Goal: Navigation & Orientation: Find specific page/section

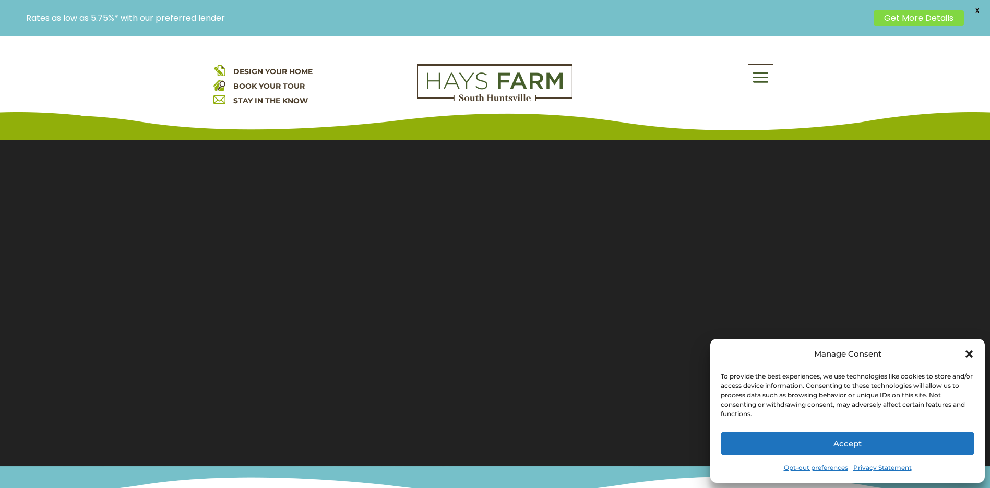
click at [971, 350] on icon "Close dialog" at bounding box center [968, 354] width 10 height 10
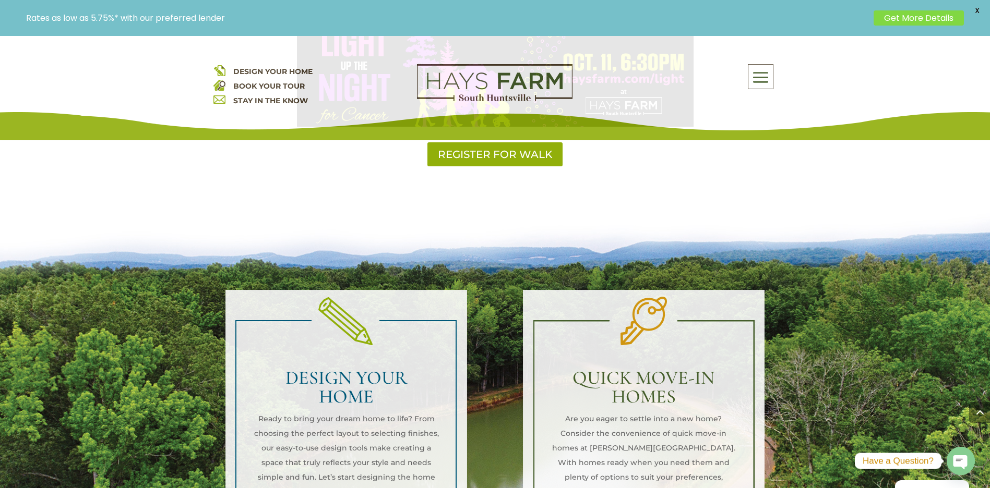
scroll to position [835, 0]
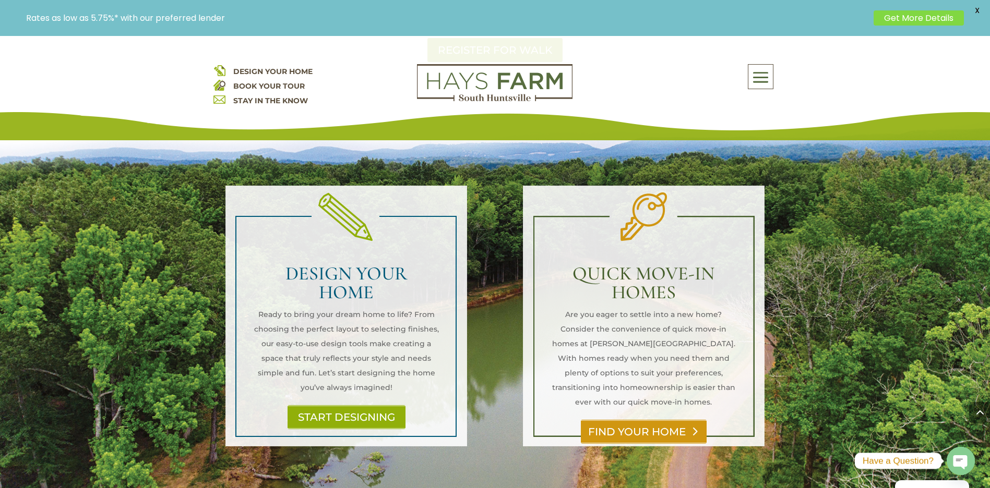
click at [664, 420] on link "FIND YOUR HOME" at bounding box center [644, 432] width 126 height 24
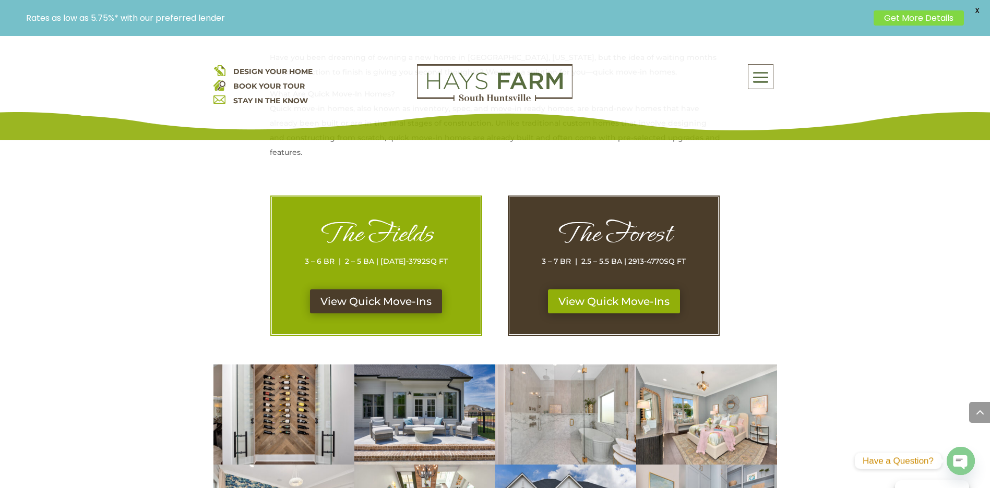
scroll to position [573, 0]
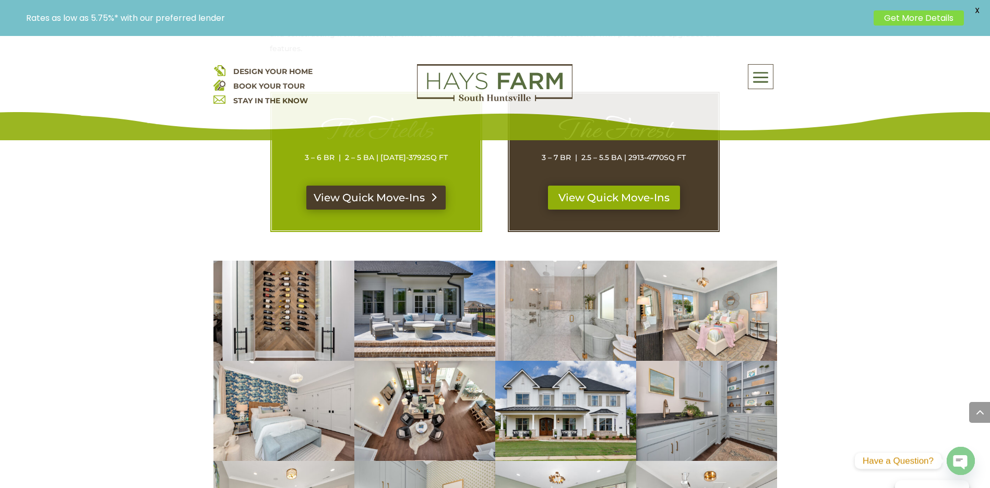
click at [406, 200] on link "View Quick Move-Ins" at bounding box center [375, 198] width 139 height 24
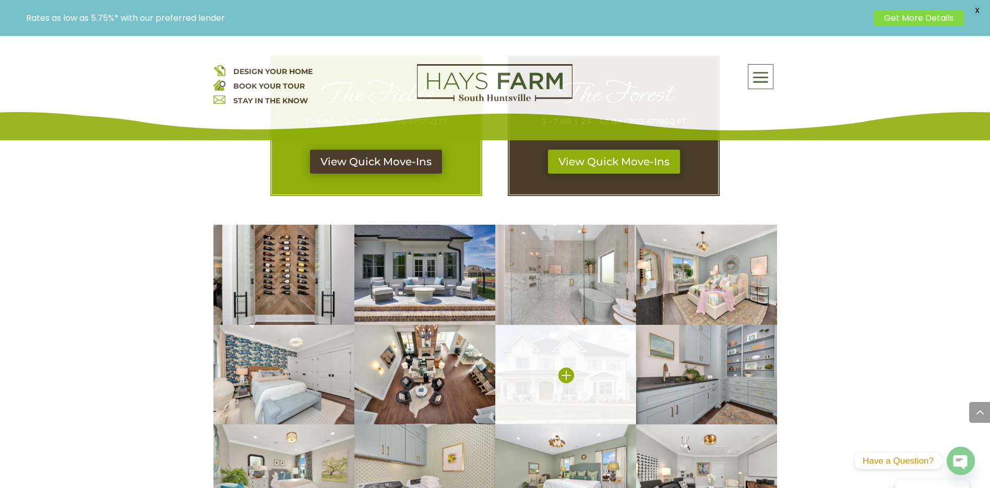
scroll to position [573, 0]
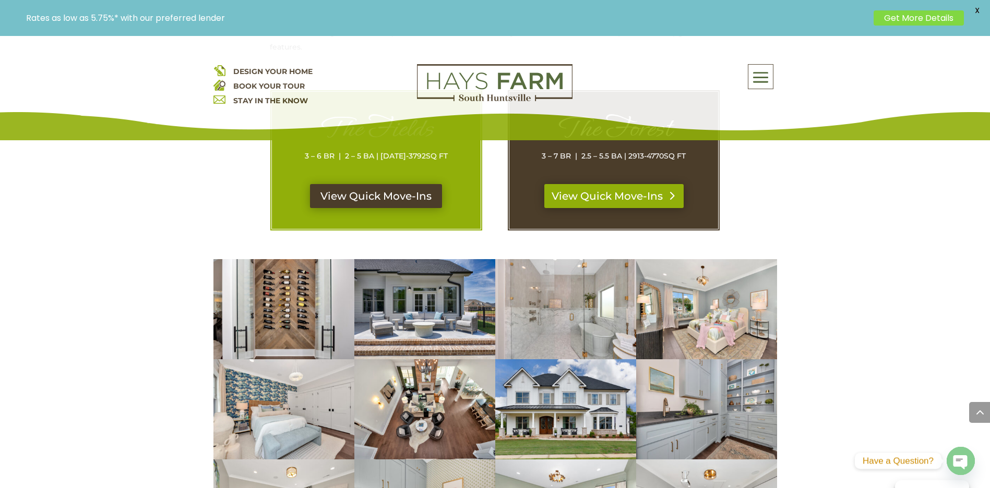
click at [595, 195] on link "View Quick Move-Ins" at bounding box center [613, 196] width 139 height 24
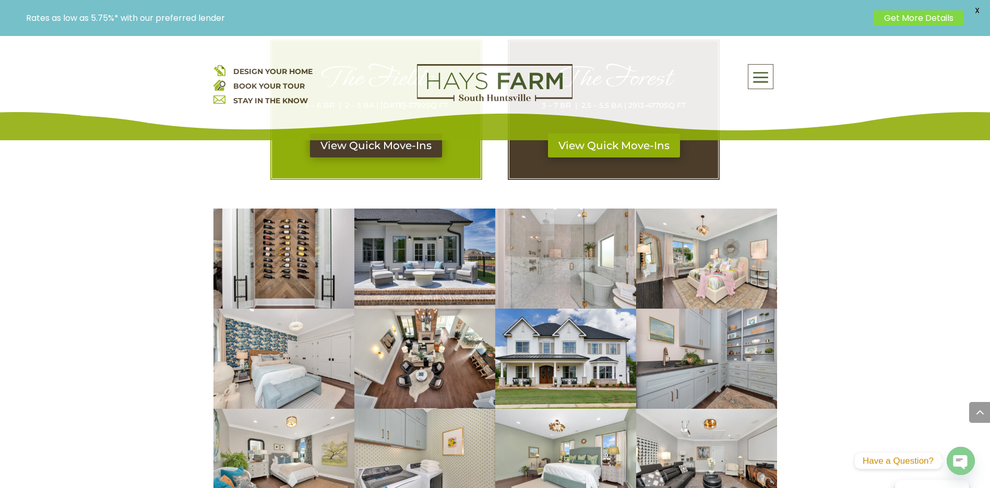
scroll to position [365, 0]
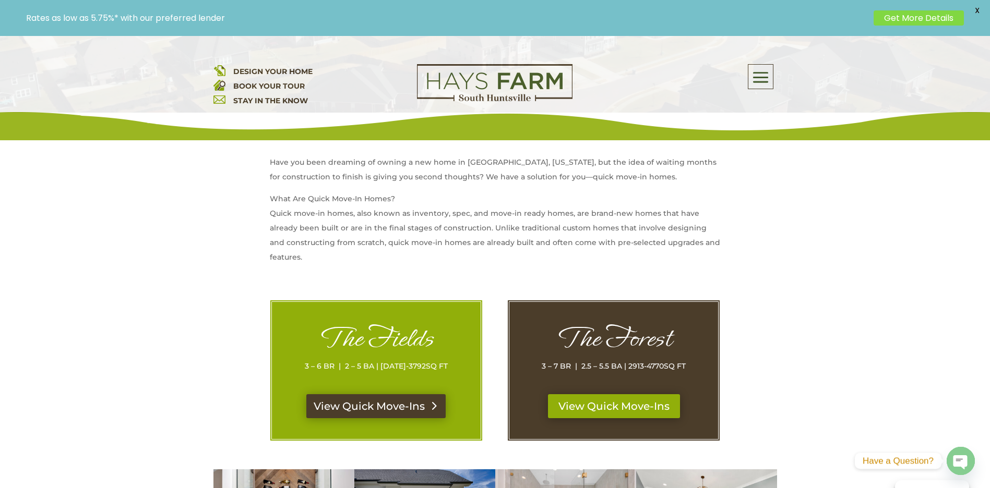
click at [391, 413] on link "View Quick Move-Ins" at bounding box center [375, 406] width 139 height 24
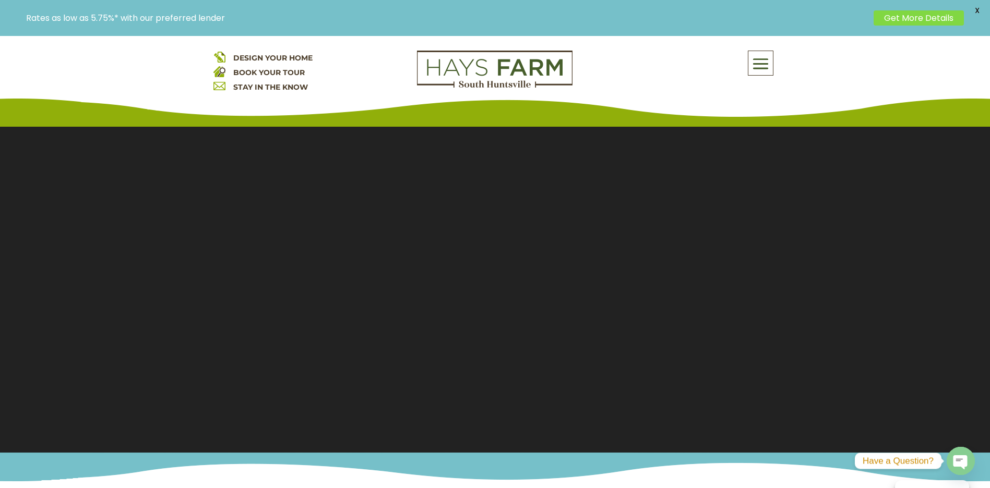
click at [300, 36] on div "Rates as low as 5.75%* with our preferred lender Get More Details X" at bounding box center [495, 18] width 990 height 36
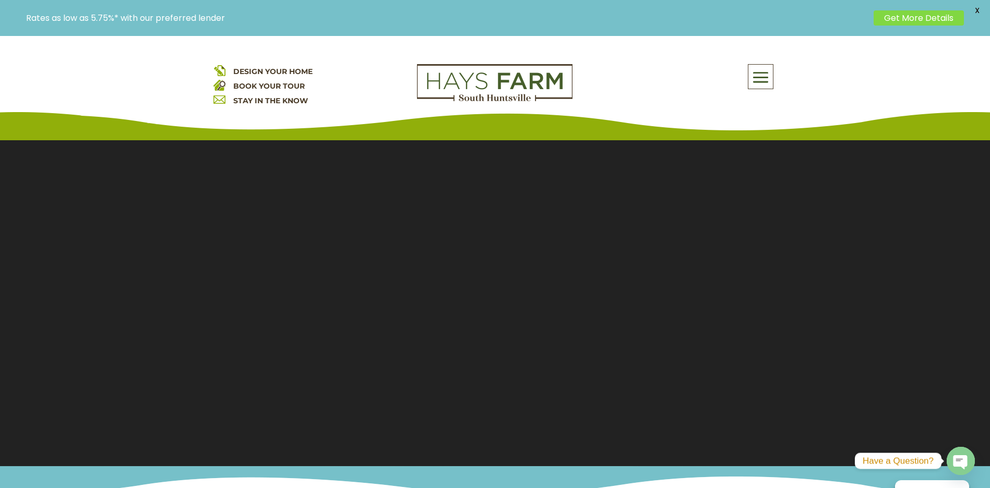
click at [300, 71] on span "DESIGN YOUR HOME" at bounding box center [272, 71] width 79 height 9
